Goal: Information Seeking & Learning: Check status

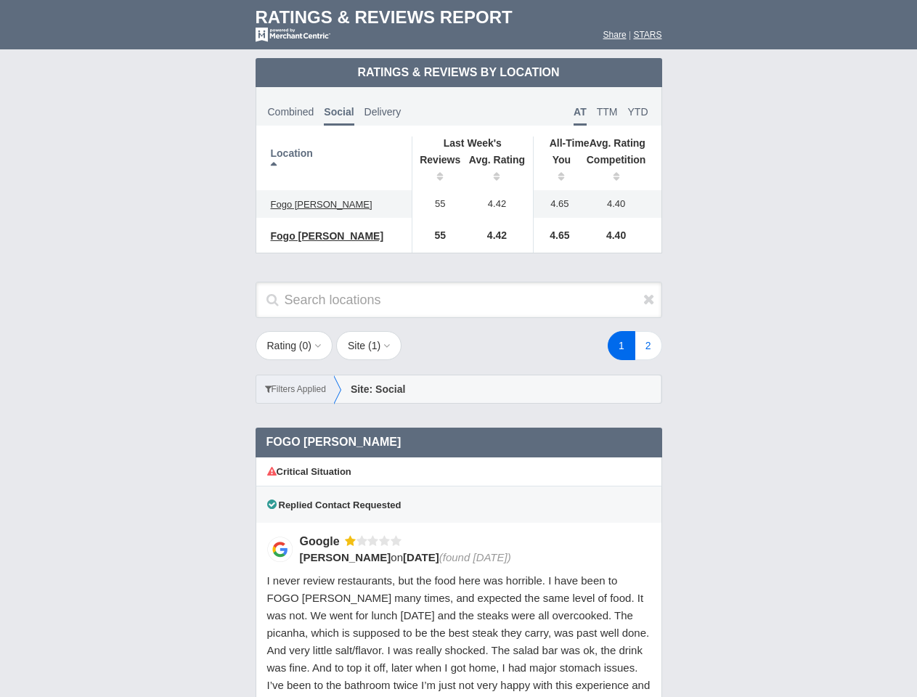
scroll to position [704, 0]
click at [458, 349] on div "1 2" at bounding box center [550, 345] width 254 height 29
click at [334, 163] on th "Location" at bounding box center [334, 164] width 156 height 54
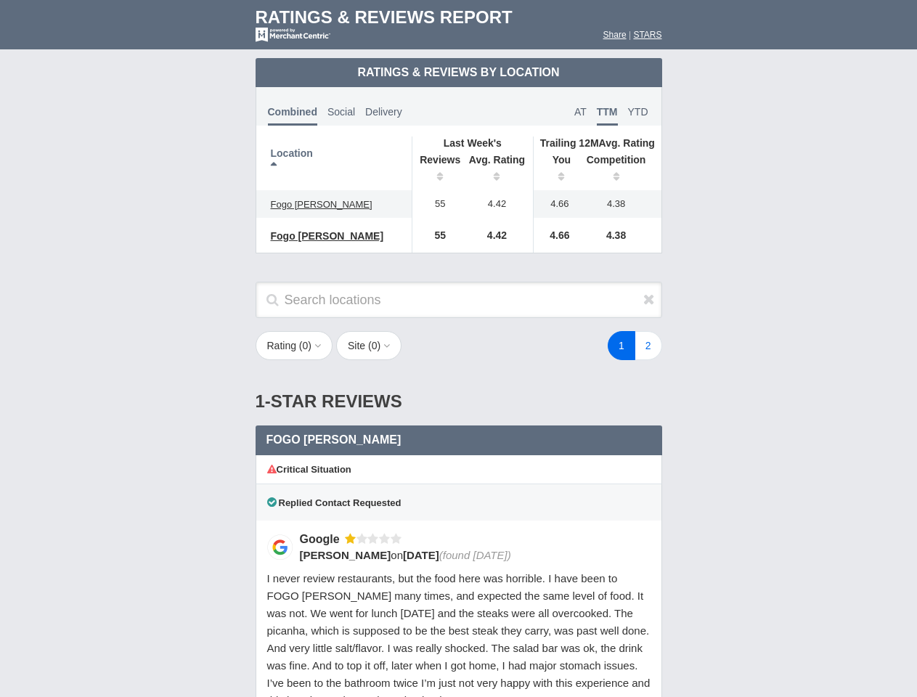
scroll to position [704, 0]
click at [458, 349] on div "1 2" at bounding box center [550, 345] width 254 height 29
click at [334, 163] on th "Location" at bounding box center [334, 164] width 156 height 54
click at [437, 170] on th "Reviews" at bounding box center [436, 170] width 49 height 41
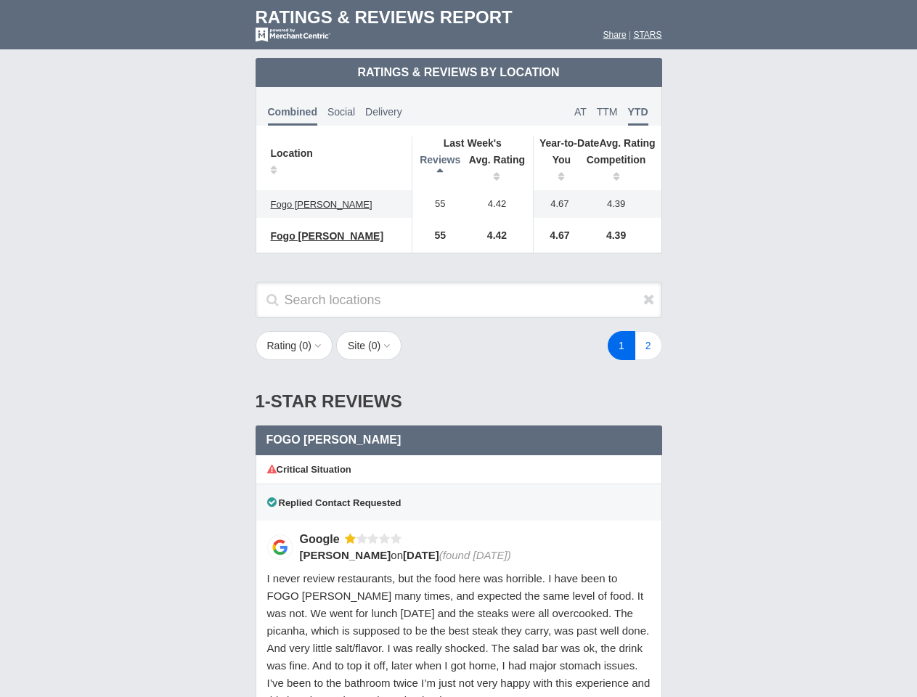
click at [498, 170] on th "Avg. Rating" at bounding box center [497, 170] width 73 height 41
click at [556, 170] on th "You" at bounding box center [556, 170] width 45 height 41
click at [620, 170] on th "Competition" at bounding box center [620, 170] width 83 height 41
click at [459, 484] on div "Critical Situation" at bounding box center [459, 469] width 407 height 29
click at [649, 299] on icon at bounding box center [650, 299] width 12 height 15
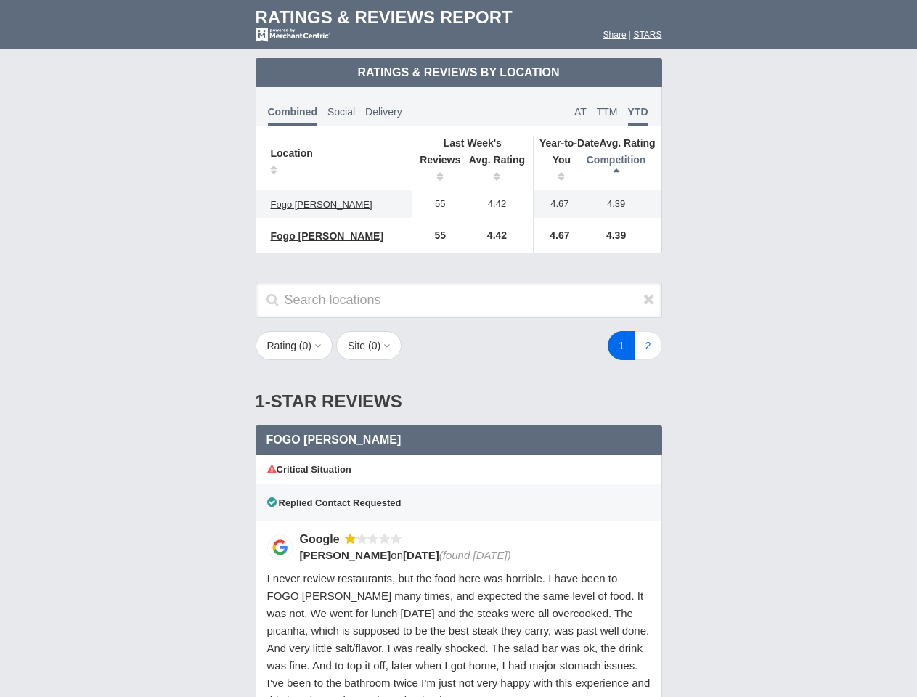
click at [296, 346] on button "Rating ( 0 )" at bounding box center [295, 345] width 78 height 29
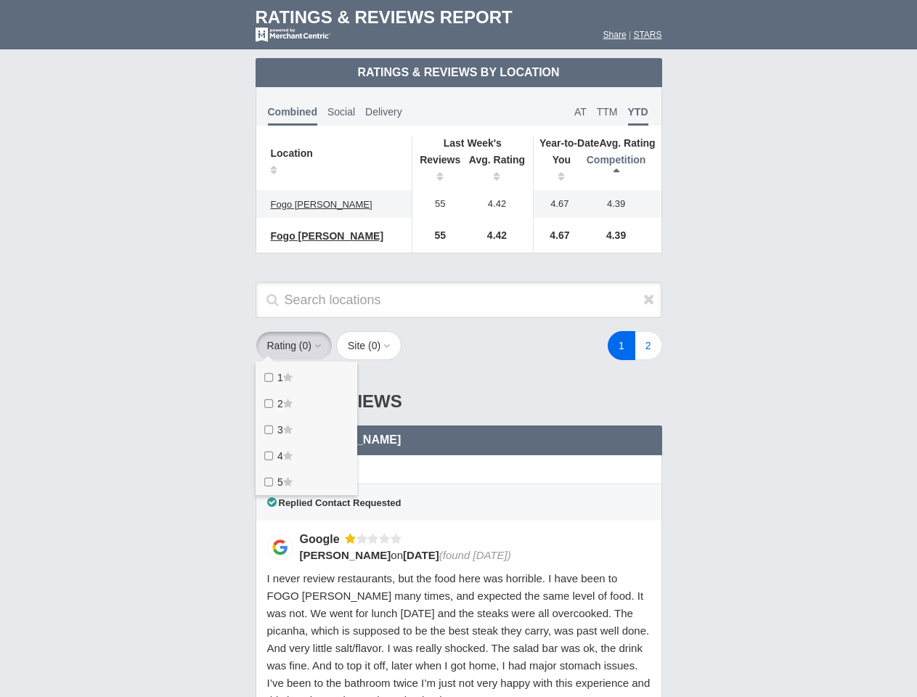
click at [373, 346] on button "Site ( 0 )" at bounding box center [368, 345] width 65 height 29
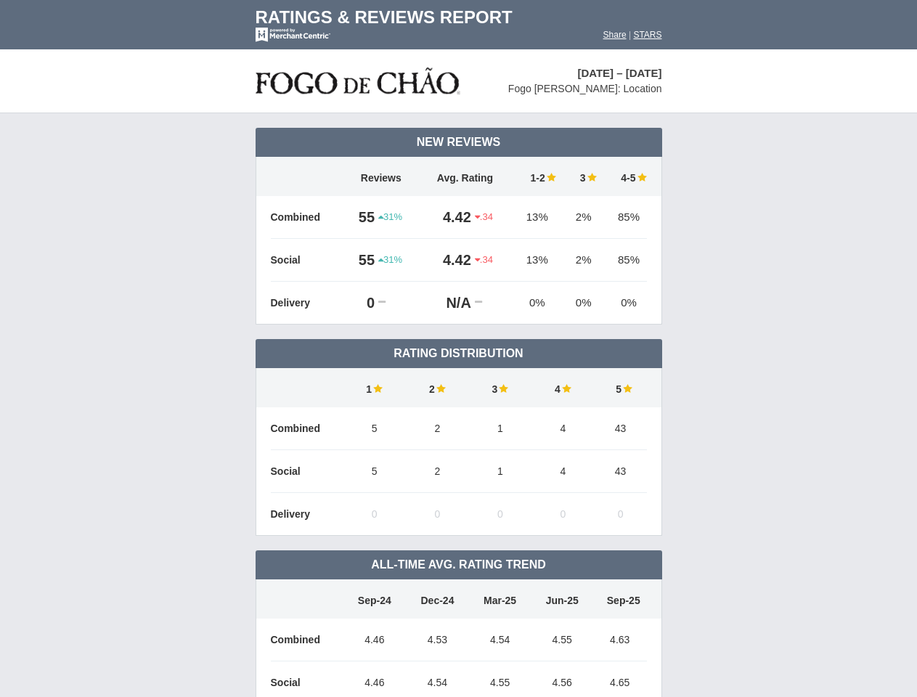
click at [458, 349] on td "Rating Distribution" at bounding box center [459, 353] width 407 height 29
